Goal: Information Seeking & Learning: Learn about a topic

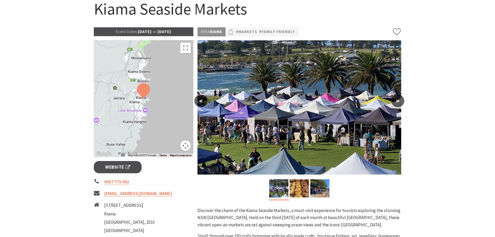
scroll to position [52, 0]
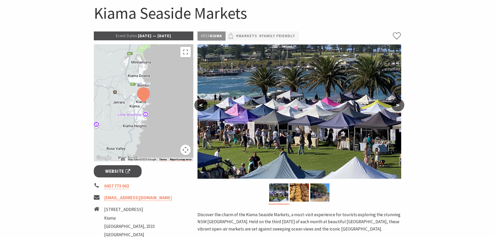
click at [399, 101] on button ">" at bounding box center [397, 105] width 13 height 12
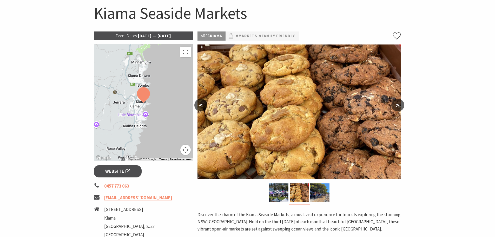
click at [399, 101] on button ">" at bounding box center [397, 105] width 13 height 12
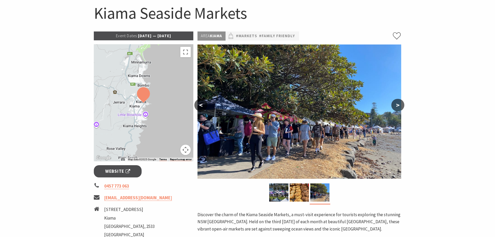
click at [399, 101] on button ">" at bounding box center [397, 105] width 13 height 12
click at [399, 105] on button ">" at bounding box center [397, 105] width 13 height 12
click at [203, 105] on button "<" at bounding box center [200, 105] width 13 height 12
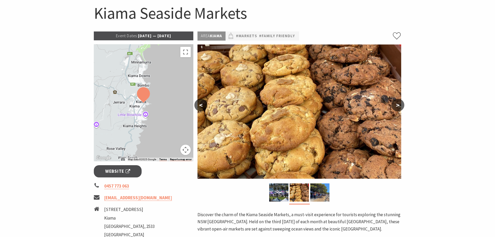
click at [202, 104] on button "<" at bounding box center [200, 105] width 13 height 12
click at [282, 102] on img at bounding box center [299, 111] width 204 height 134
click at [327, 187] on img at bounding box center [319, 192] width 19 height 18
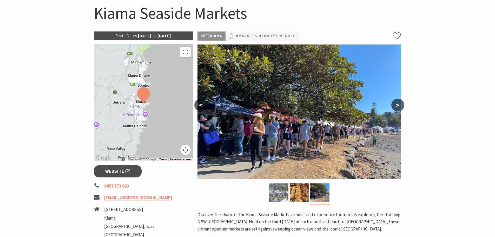
click at [278, 190] on img at bounding box center [278, 192] width 19 height 18
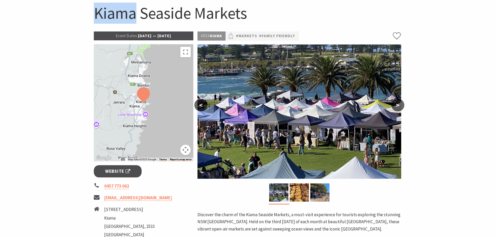
drag, startPoint x: 134, startPoint y: 14, endPoint x: 99, endPoint y: 12, distance: 34.3
click at [96, 13] on h1 "Kiama Seaside Markets" at bounding box center [248, 13] width 308 height 21
copy h1 "Kiama"
